Goal: Find specific page/section: Find specific page/section

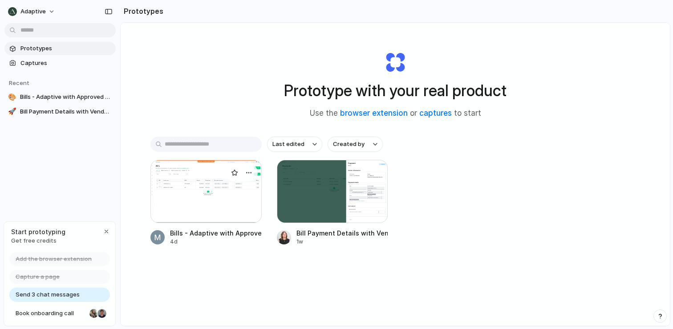
click at [198, 202] on div at bounding box center [205, 191] width 111 height 63
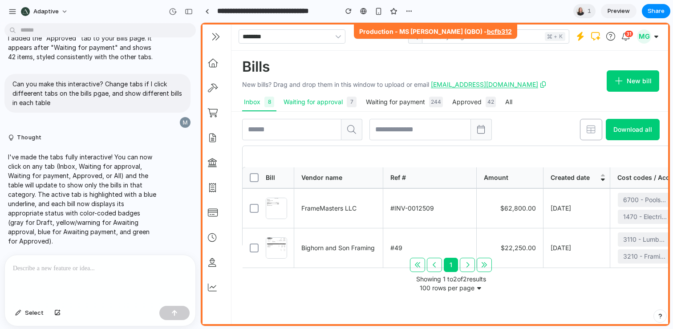
click at [330, 105] on div "Waiting for approval 7" at bounding box center [319, 102] width 73 height 11
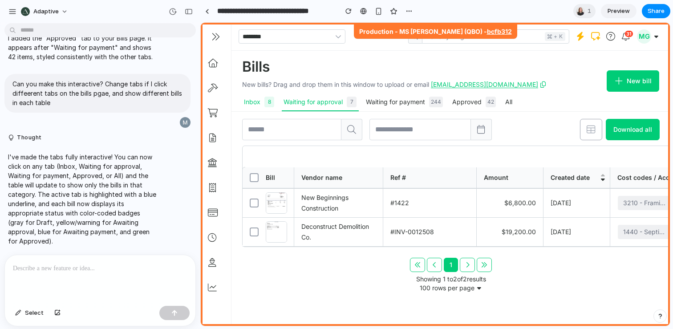
click at [268, 103] on div "8" at bounding box center [269, 102] width 6 height 11
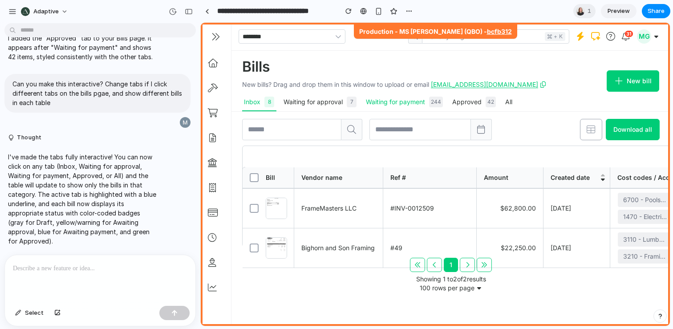
click at [384, 103] on div "Waiting for payment 244" at bounding box center [404, 102] width 77 height 11
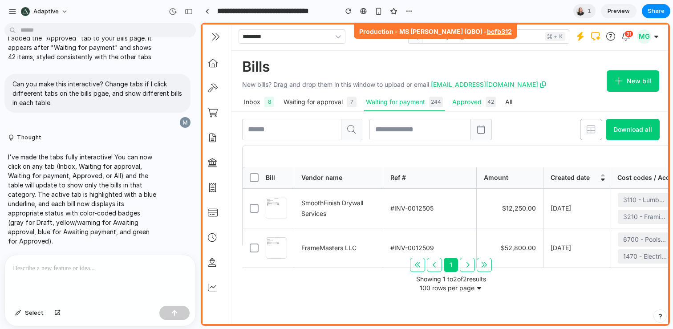
click at [458, 102] on div "Approved 42" at bounding box center [474, 102] width 44 height 11
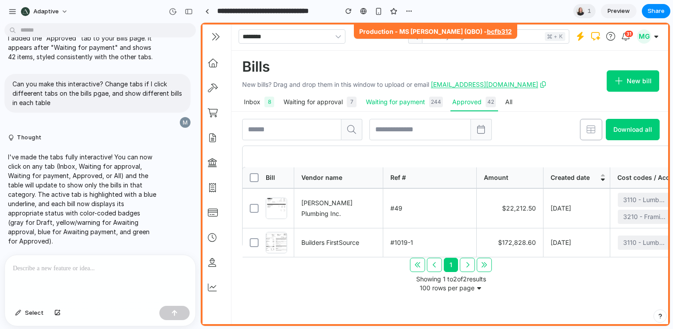
click at [384, 102] on div "Waiting for payment 244" at bounding box center [404, 102] width 77 height 11
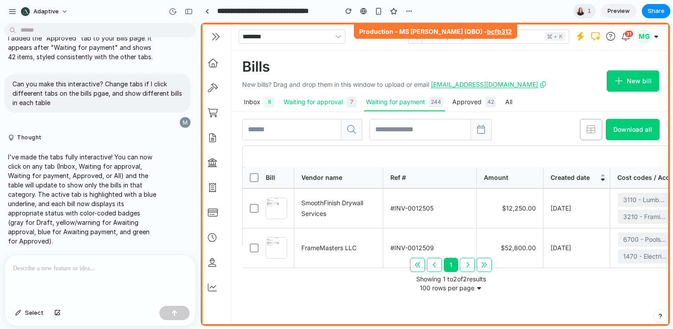
click at [336, 102] on div "Waiting for approval 7" at bounding box center [319, 102] width 73 height 11
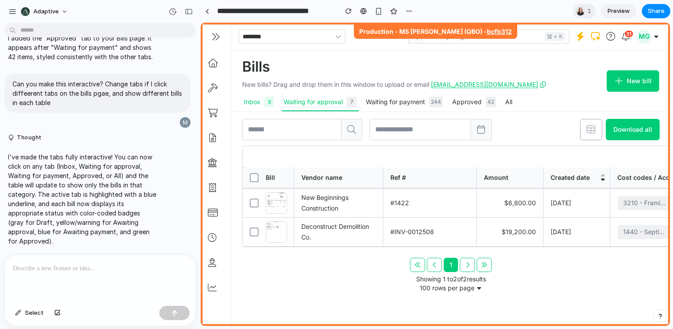
click at [267, 102] on div "8" at bounding box center [269, 102] width 6 height 11
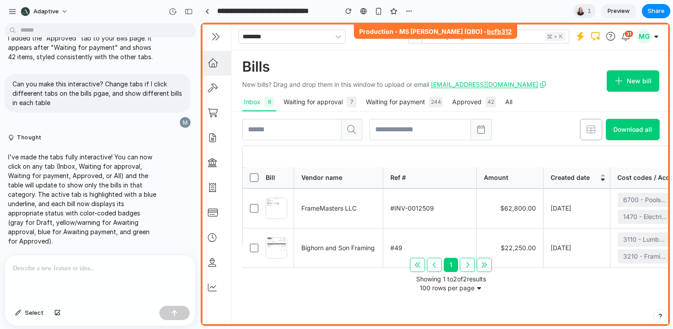
click at [212, 63] on icon at bounding box center [212, 63] width 9 height 9
click at [217, 89] on icon at bounding box center [212, 88] width 9 height 9
click at [217, 110] on icon at bounding box center [212, 113] width 9 height 9
click at [217, 126] on link at bounding box center [216, 137] width 30 height 25
click at [309, 100] on div "Waiting for approval 7" at bounding box center [319, 102] width 73 height 11
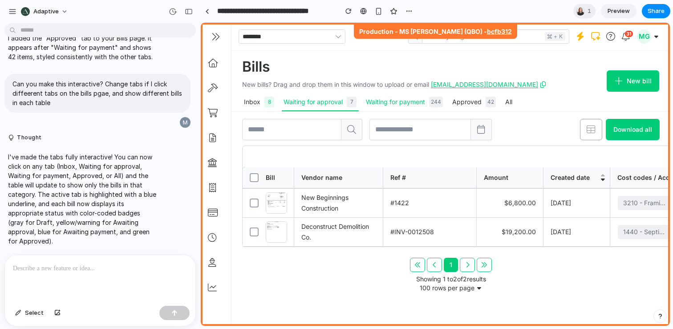
click at [393, 100] on div "Waiting for payment 244" at bounding box center [404, 102] width 77 height 11
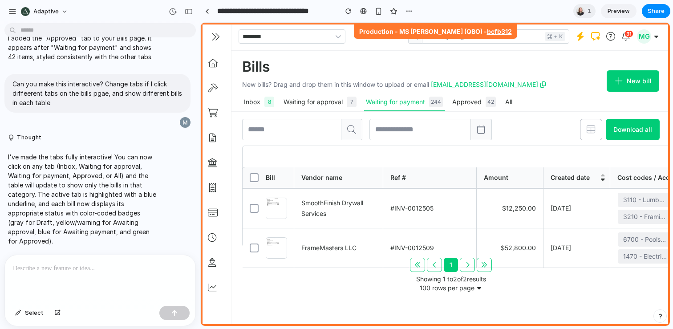
click at [447, 100] on div "Inbox 8 Waiting for approval 7 Waiting for payment 244 Approved 42 All" at bounding box center [394, 102] width 304 height 18
click at [476, 99] on div "Approved 42" at bounding box center [474, 102] width 44 height 11
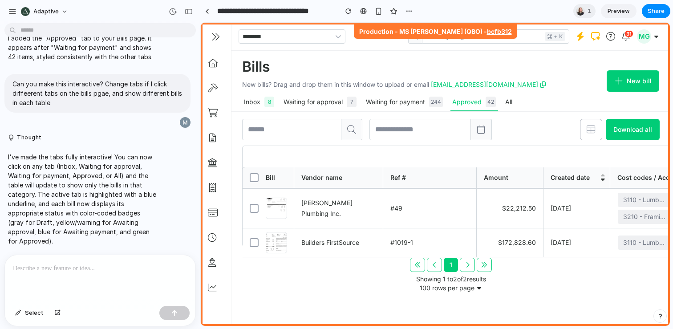
click at [501, 101] on div "Inbox 8 Waiting for approval 7 Waiting for payment 244 Approved 42 All" at bounding box center [394, 102] width 304 height 18
click at [423, 104] on div "Waiting for payment 244" at bounding box center [404, 102] width 77 height 11
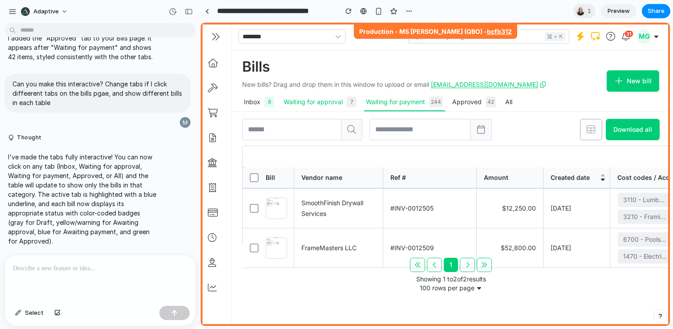
click at [330, 104] on div "Waiting for approval 7" at bounding box center [319, 102] width 73 height 11
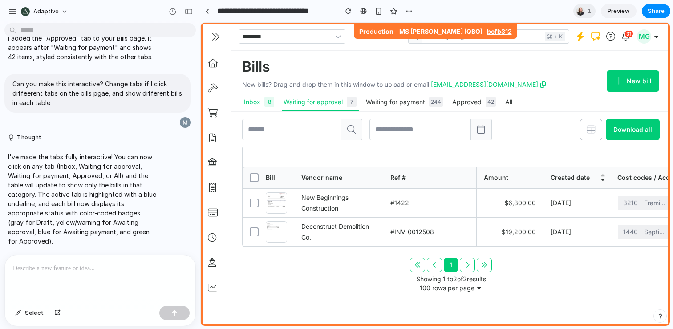
click at [271, 104] on div "8" at bounding box center [269, 102] width 6 height 11
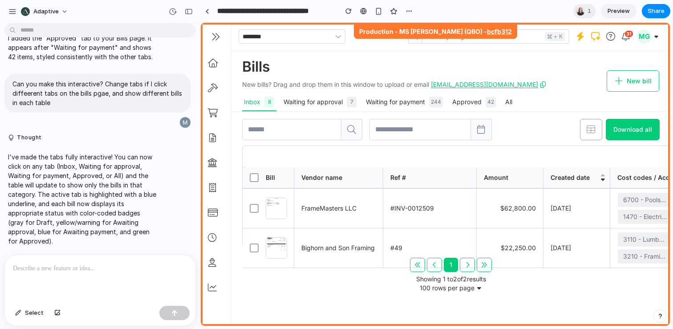
click at [619, 78] on icon at bounding box center [618, 81] width 9 height 9
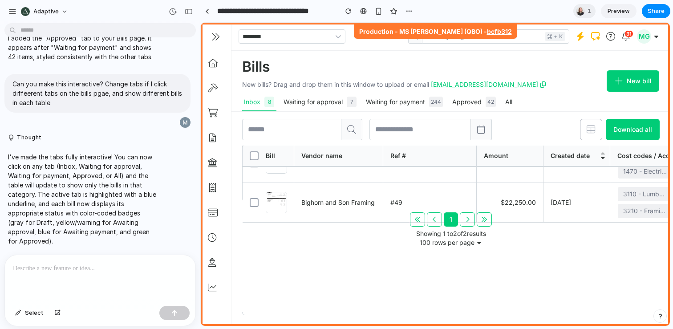
click at [436, 228] on p "Showing 1 to 2 of 2 results" at bounding box center [451, 233] width 70 height 11
click at [468, 219] on div "1" at bounding box center [451, 219] width 82 height 14
click at [455, 218] on button "1" at bounding box center [451, 219] width 14 height 14
